Goal: Task Accomplishment & Management: Manage account settings

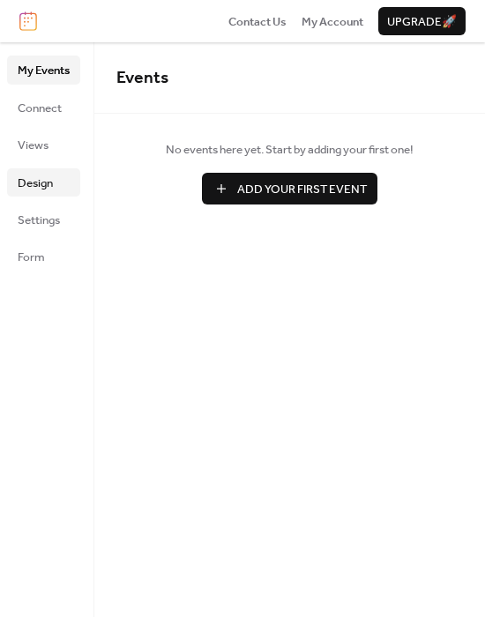
click at [29, 179] on span "Design" at bounding box center [35, 183] width 35 height 18
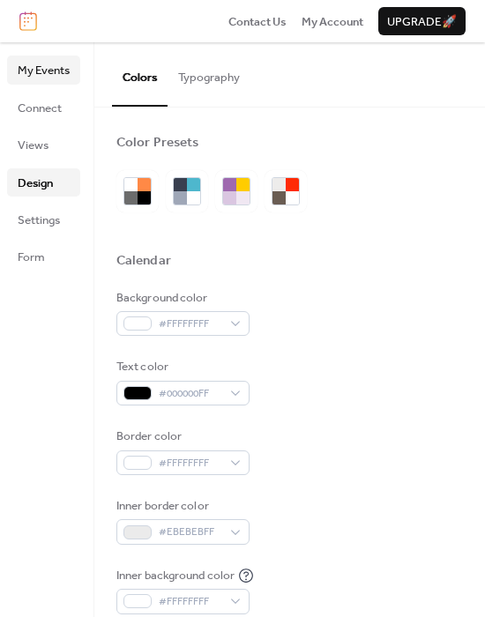
click at [49, 62] on span "My Events" at bounding box center [44, 71] width 52 height 18
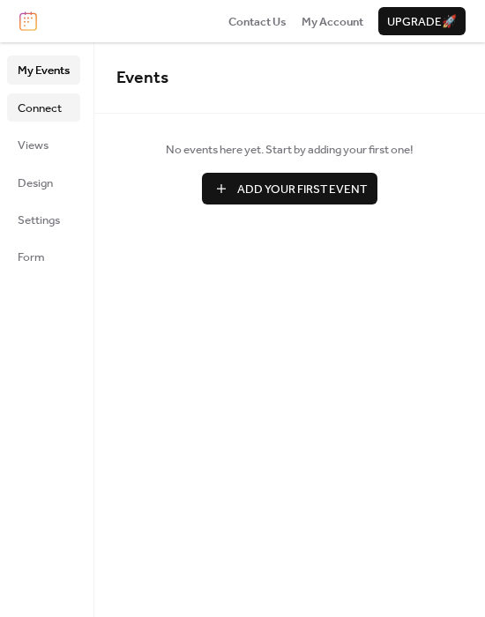
click at [41, 103] on span "Connect" at bounding box center [40, 109] width 44 height 18
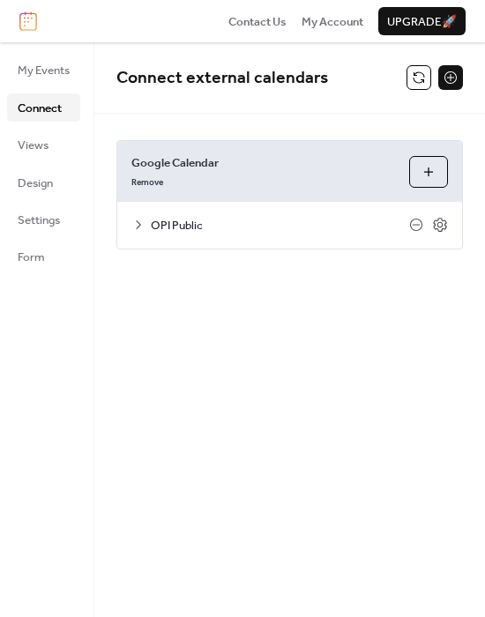
click at [138, 224] on icon at bounding box center [138, 225] width 14 height 14
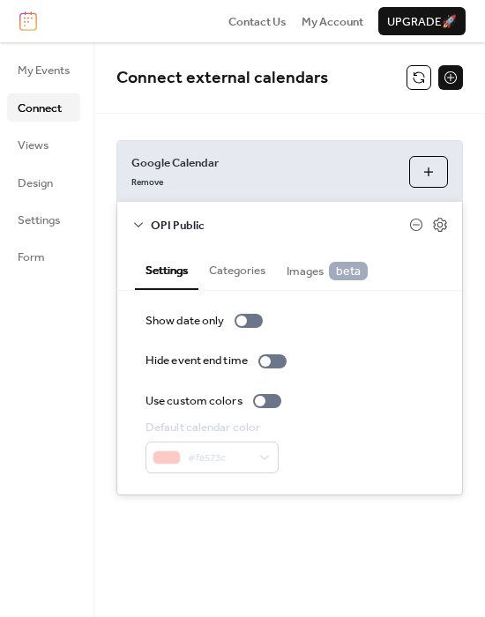
click at [138, 224] on icon at bounding box center [138, 225] width 14 height 14
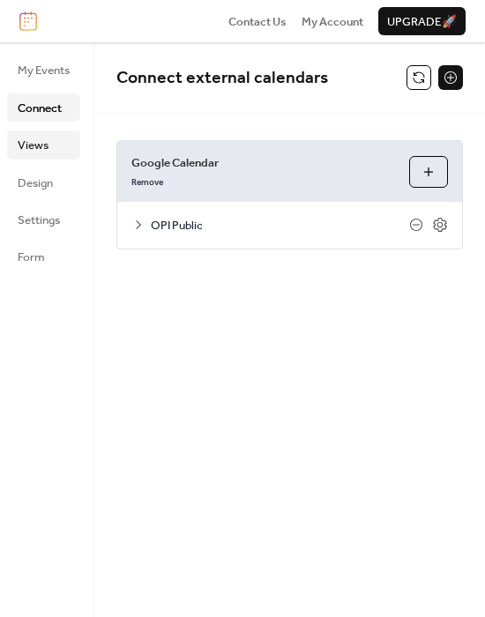
click at [48, 140] on span "Views" at bounding box center [33, 146] width 31 height 18
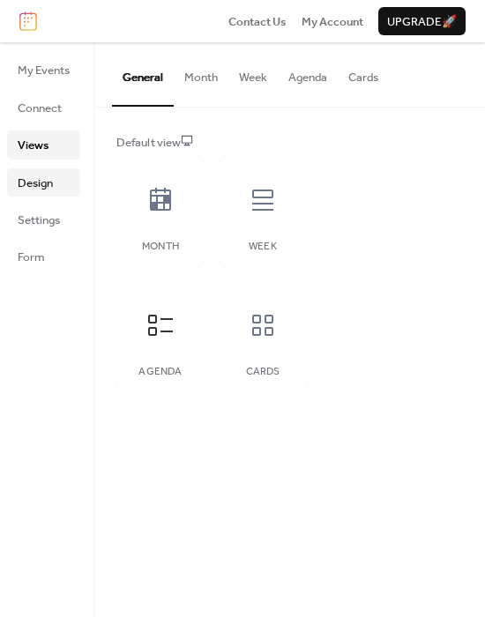
click at [45, 178] on span "Design" at bounding box center [35, 183] width 35 height 18
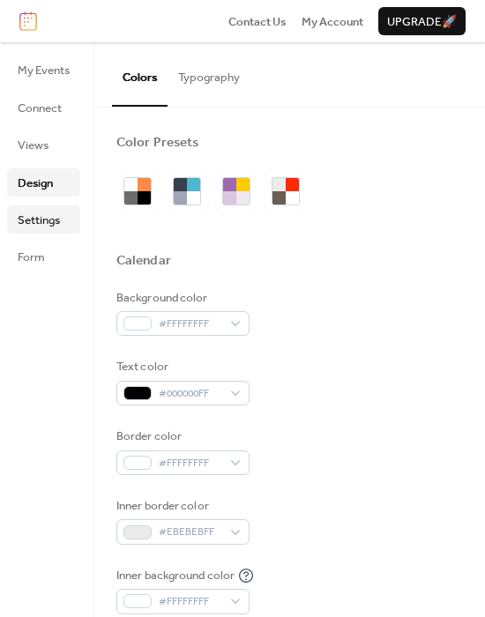
click at [41, 211] on span "Settings" at bounding box center [39, 220] width 42 height 18
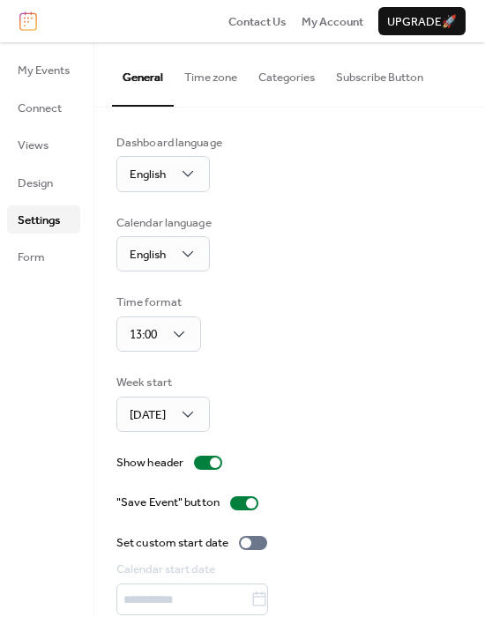
click at [28, 19] on img at bounding box center [28, 20] width 18 height 19
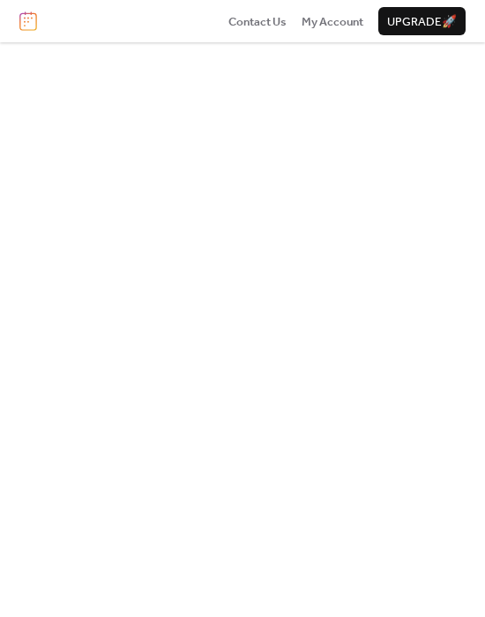
click at [30, 24] on img at bounding box center [28, 20] width 18 height 19
click at [30, 25] on img at bounding box center [28, 20] width 18 height 19
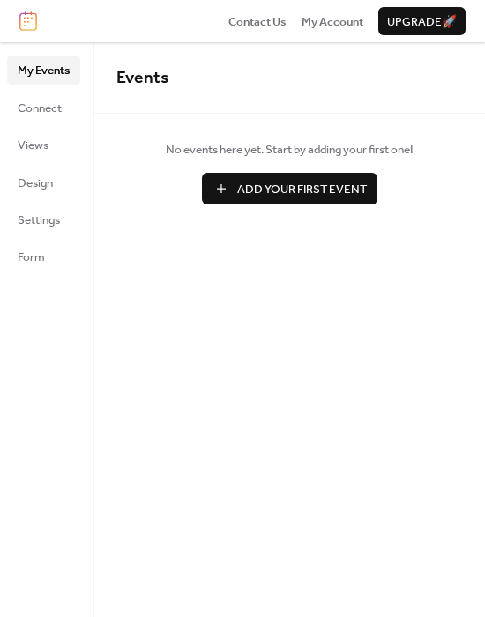
click at [30, 22] on img at bounding box center [28, 20] width 18 height 19
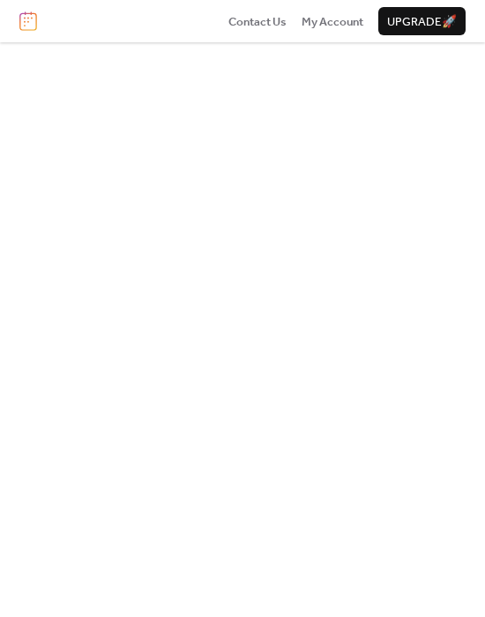
click at [30, 22] on img at bounding box center [28, 20] width 18 height 19
click at [30, 28] on img at bounding box center [28, 20] width 18 height 19
click at [311, 15] on span "My Account" at bounding box center [332, 22] width 62 height 18
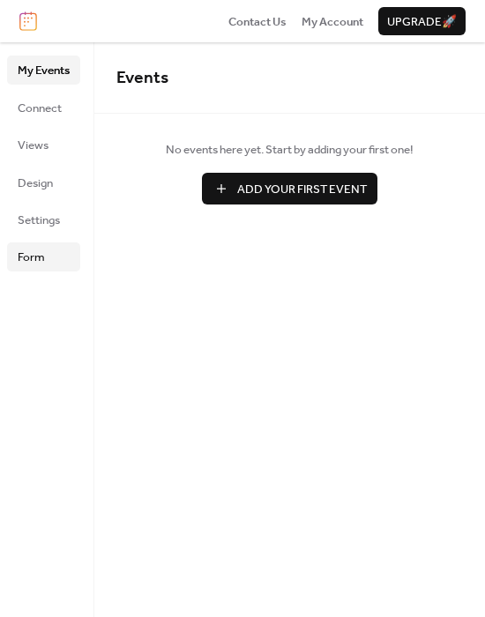
click at [33, 248] on span "Form" at bounding box center [31, 257] width 27 height 18
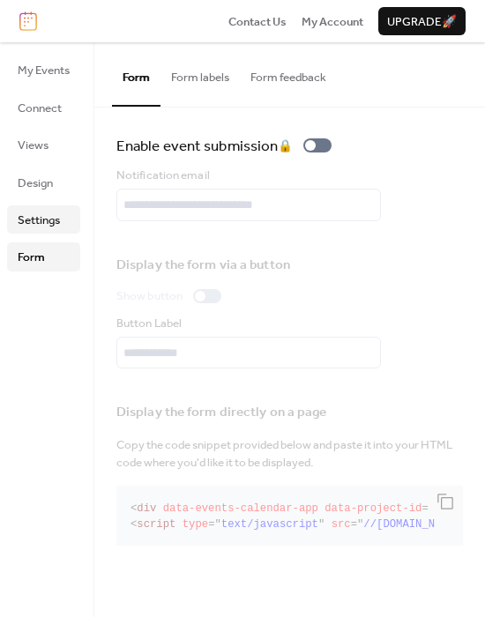
click at [35, 230] on link "Settings" at bounding box center [43, 219] width 73 height 28
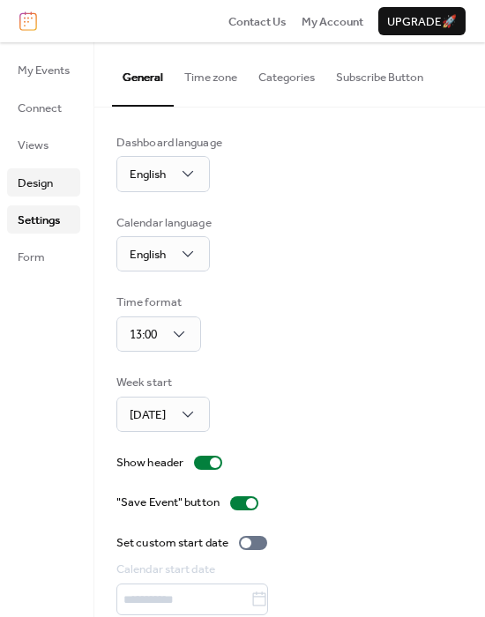
click at [34, 185] on span "Design" at bounding box center [35, 183] width 35 height 18
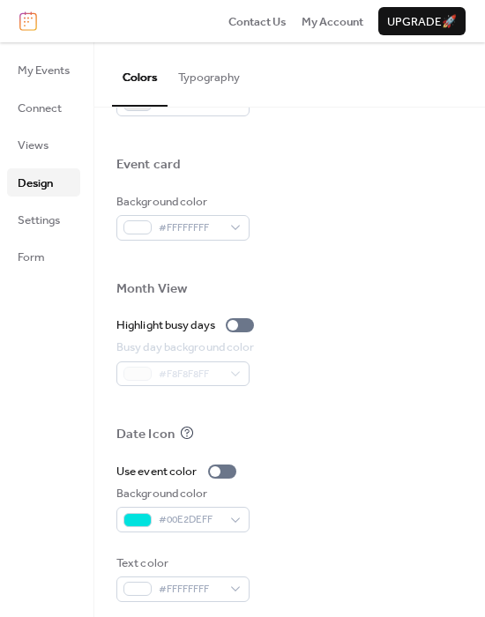
scroll to position [827, 0]
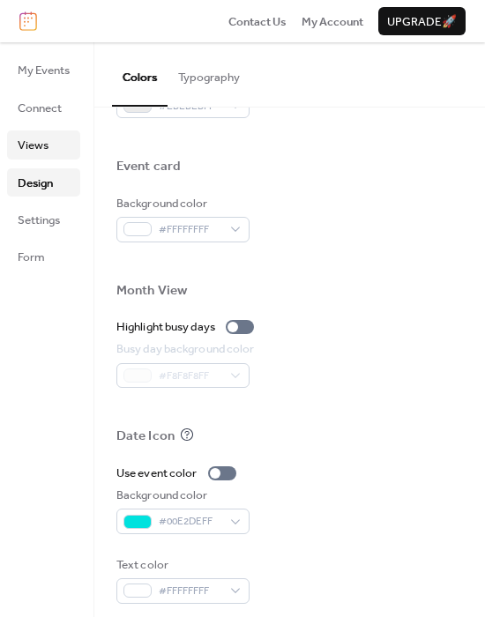
click at [39, 152] on span "Views" at bounding box center [33, 146] width 31 height 18
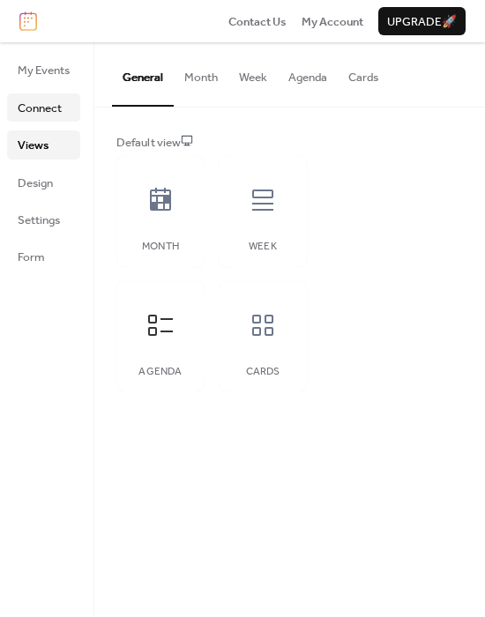
click at [38, 109] on span "Connect" at bounding box center [40, 109] width 44 height 18
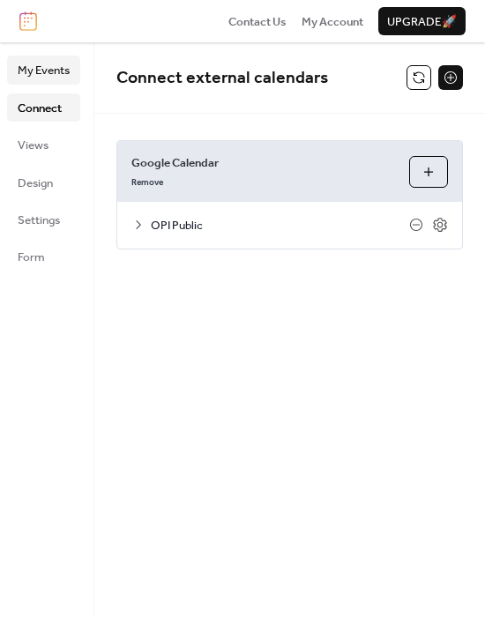
click at [33, 66] on span "My Events" at bounding box center [44, 71] width 52 height 18
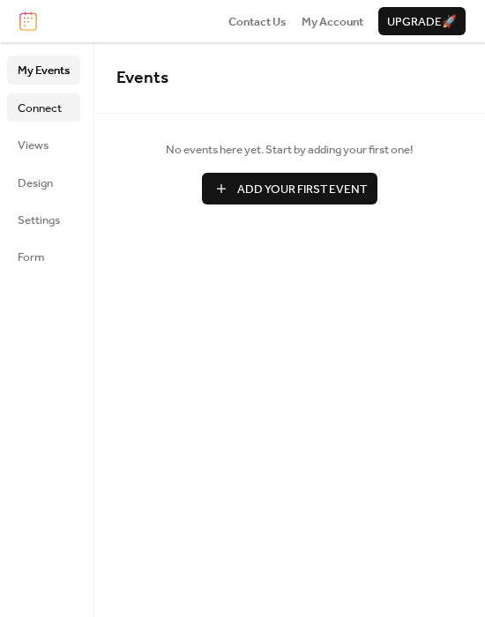
click at [39, 107] on span "Connect" at bounding box center [40, 109] width 44 height 18
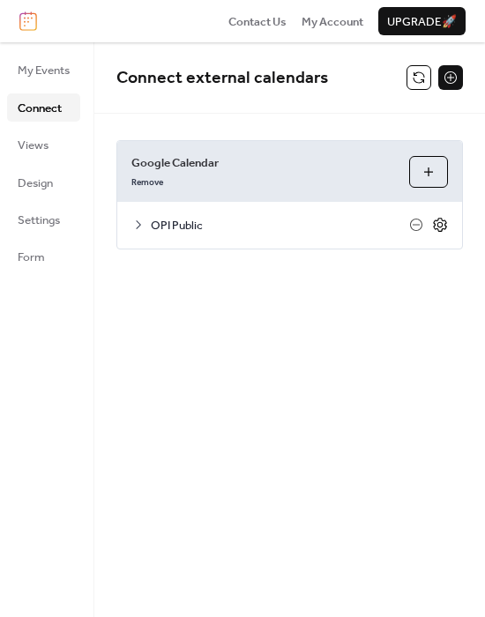
click at [436, 226] on icon at bounding box center [440, 225] width 16 height 16
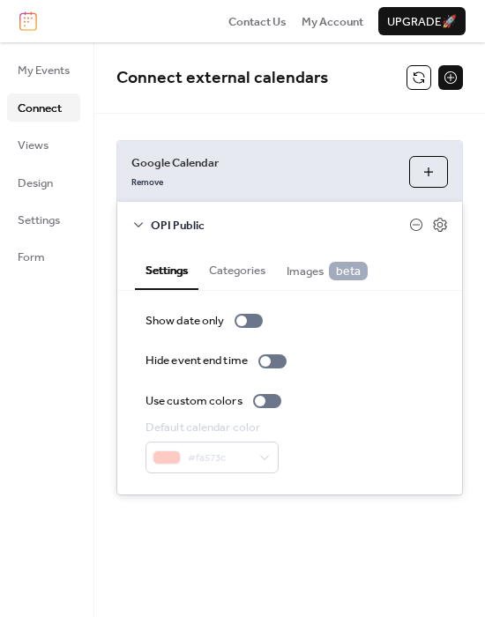
click at [232, 267] on button "Categories" at bounding box center [237, 268] width 78 height 40
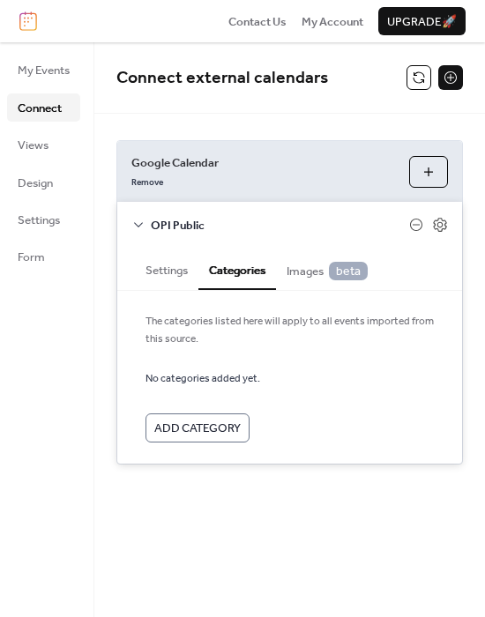
click at [300, 263] on span "Images beta" at bounding box center [326, 271] width 81 height 19
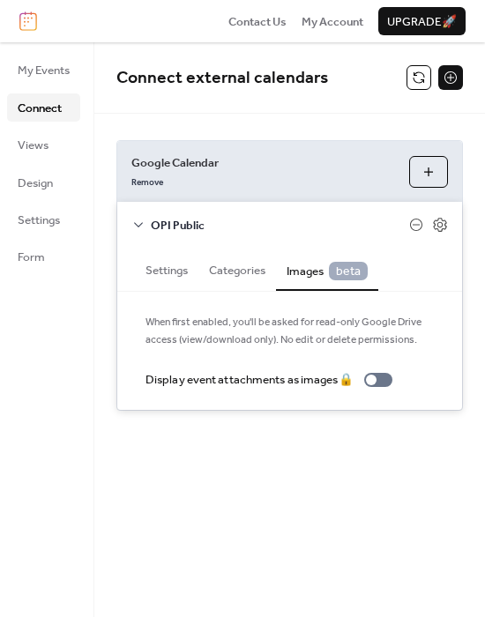
click at [170, 267] on button "Settings" at bounding box center [166, 268] width 63 height 40
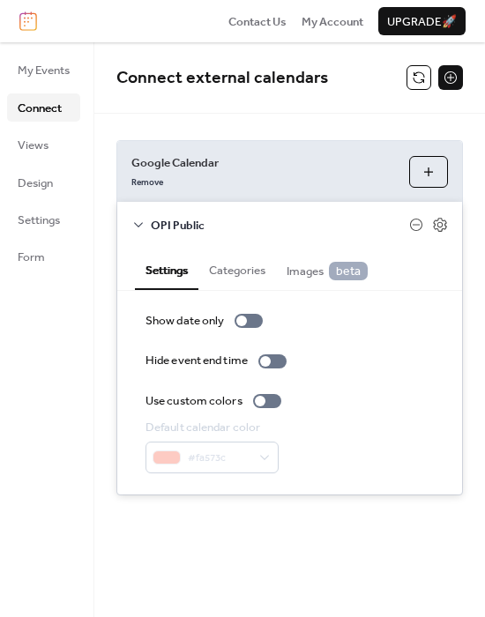
click at [78, 273] on div "My Events Connect Views Design Settings Form" at bounding box center [47, 329] width 94 height 574
click at [32, 151] on span "Views" at bounding box center [33, 146] width 31 height 18
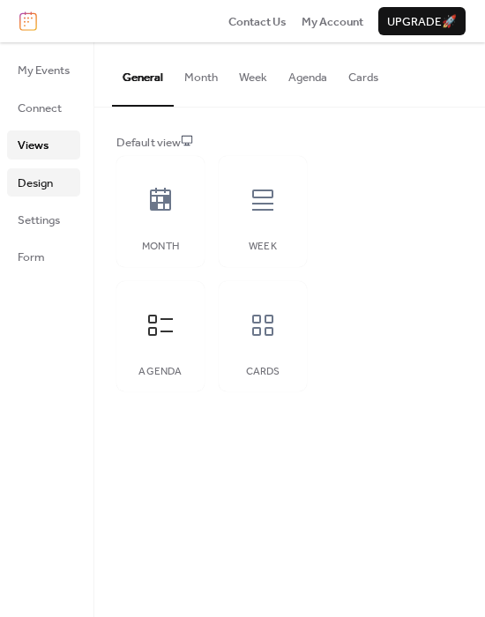
click at [33, 189] on span "Design" at bounding box center [35, 183] width 35 height 18
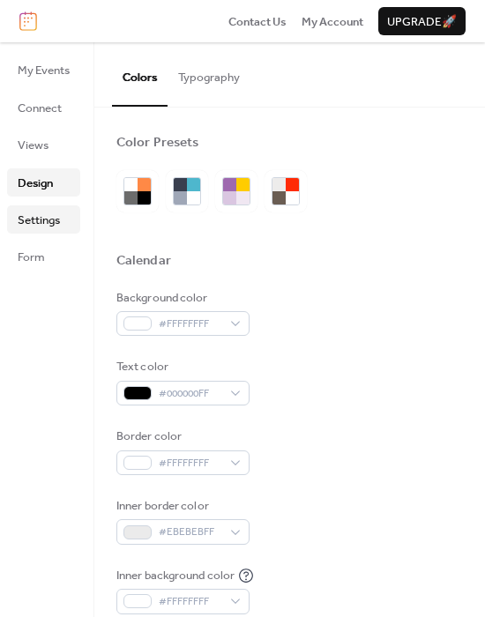
click at [33, 218] on span "Settings" at bounding box center [39, 220] width 42 height 18
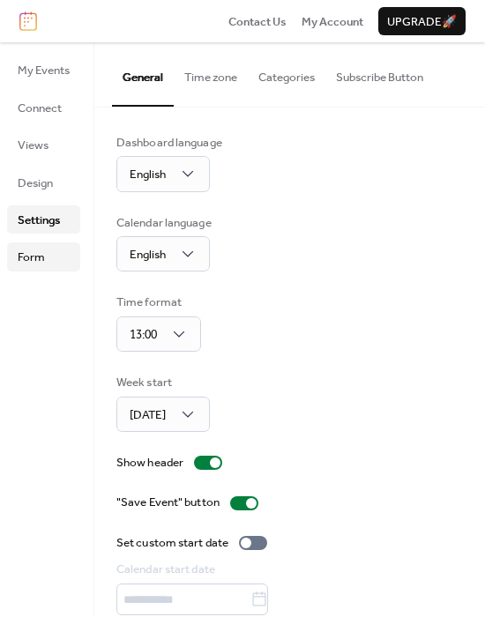
click at [32, 248] on span "Form" at bounding box center [31, 257] width 27 height 18
